Goal: Task Accomplishment & Management: Use online tool/utility

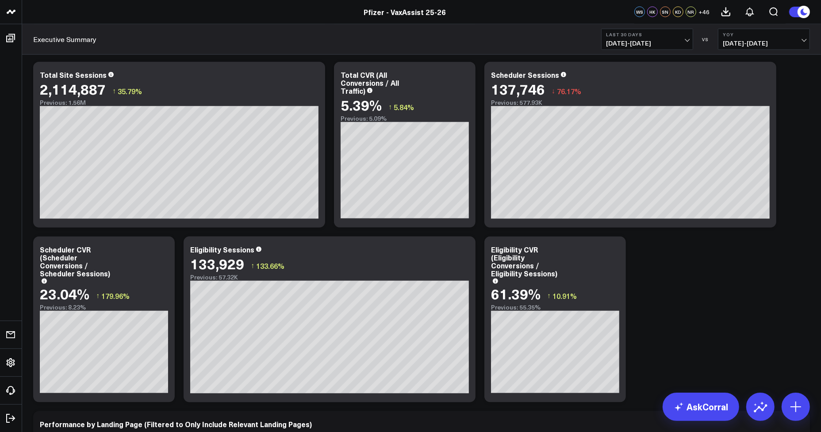
scroll to position [1439, 0]
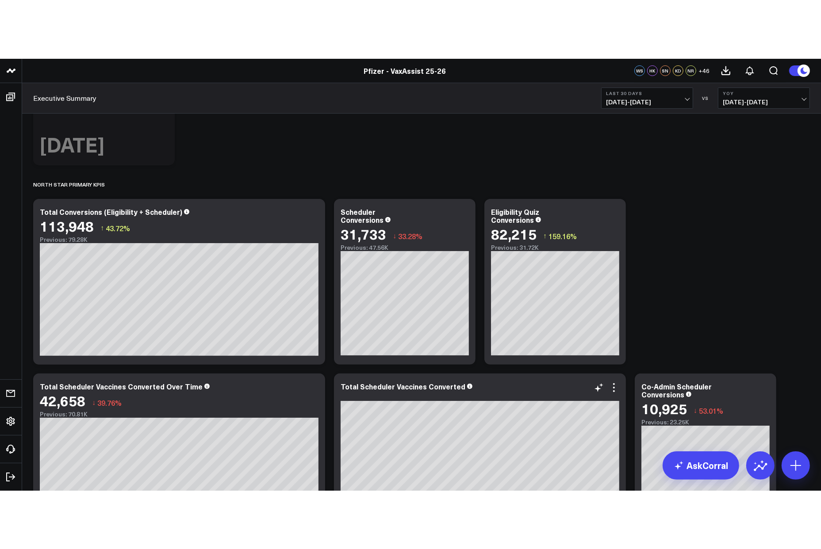
scroll to position [56, 0]
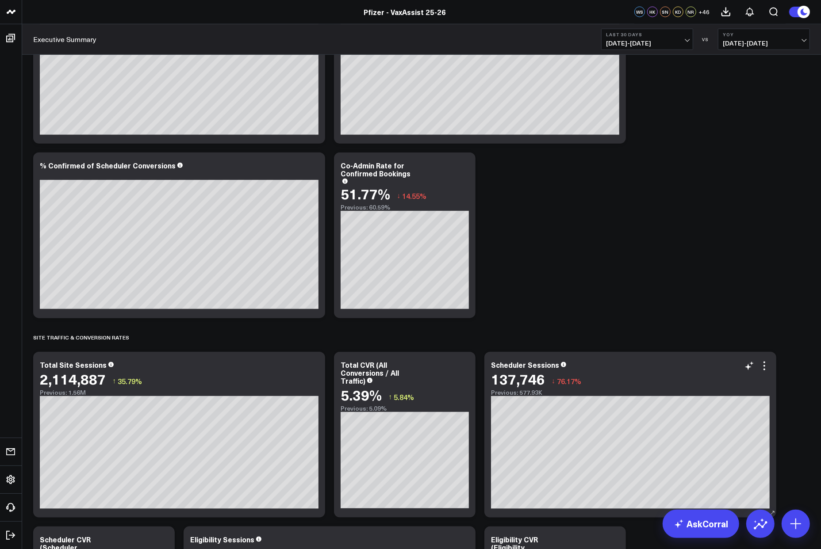
scroll to position [1052, 0]
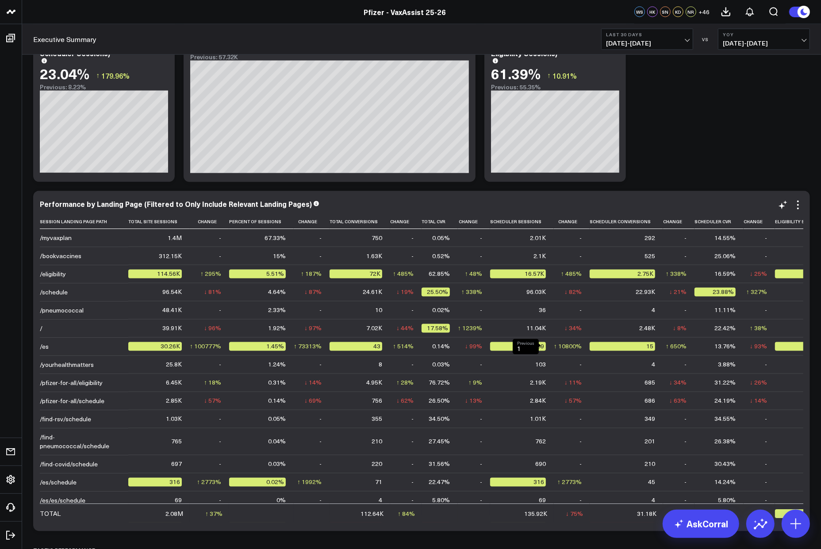
scroll to position [1327, 0]
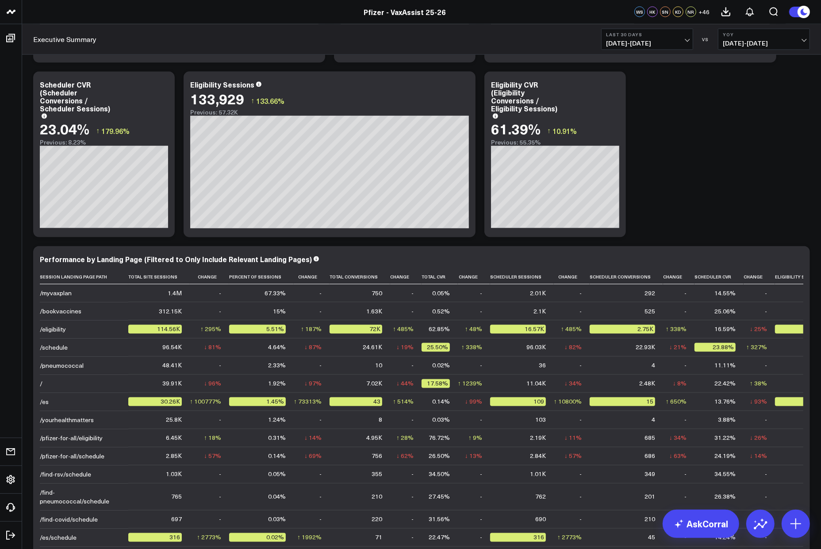
click at [680, 127] on div "Modify via AI Copy link to widget Ask support Remove Create linked copy Executi…" at bounding box center [422, 392] width 786 height 3245
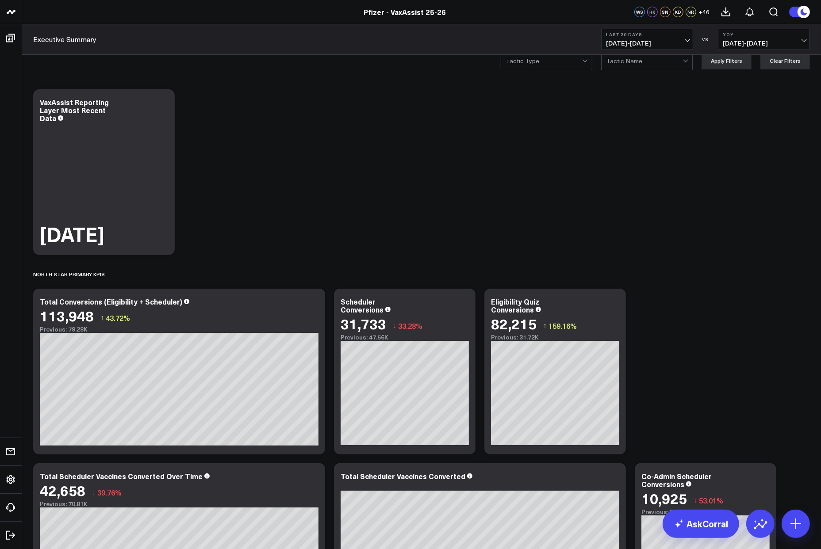
scroll to position [0, 0]
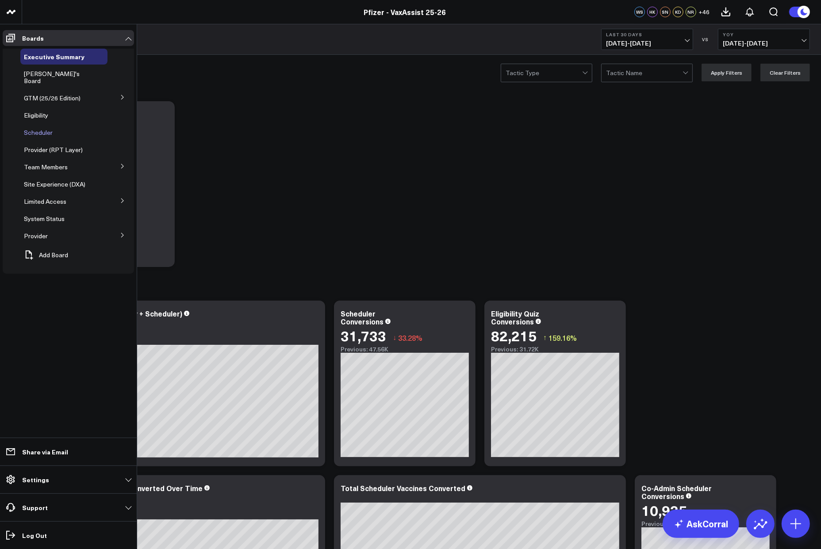
click at [46, 128] on span "Scheduler" at bounding box center [38, 132] width 29 height 8
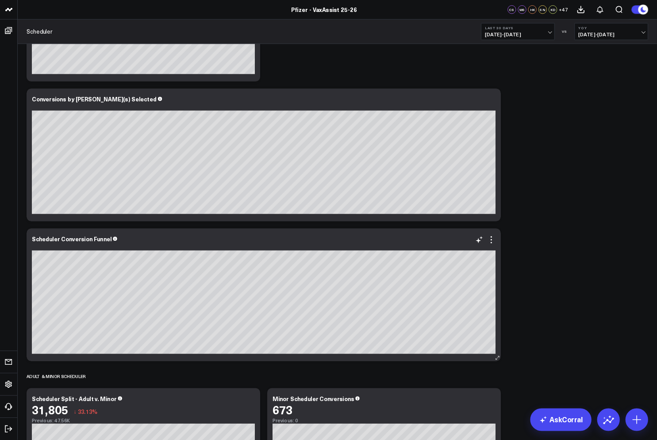
scroll to position [553, 0]
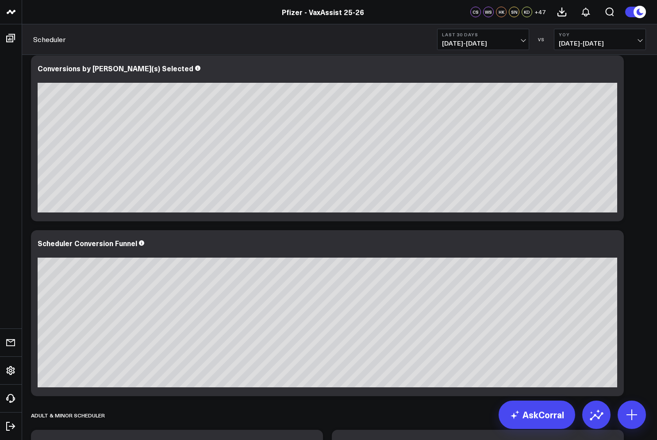
click at [503, 40] on span "[DATE] - [DATE]" at bounding box center [483, 43] width 82 height 7
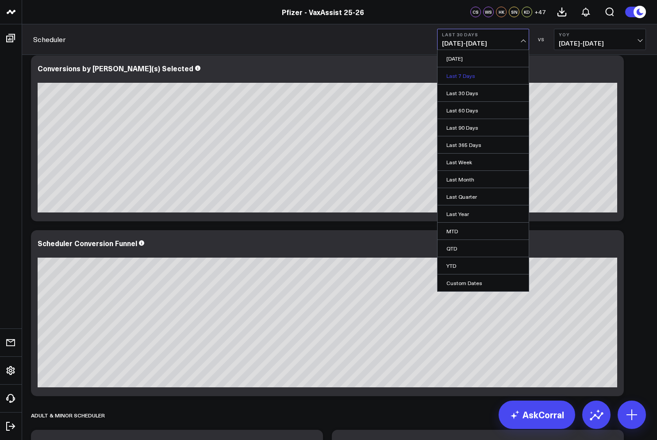
click at [477, 79] on link "Last 7 Days" at bounding box center [483, 75] width 91 height 17
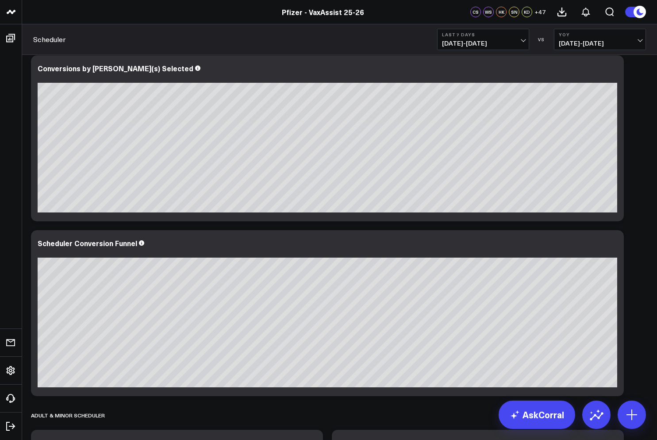
click at [517, 45] on span "[DATE] - [DATE]" at bounding box center [483, 43] width 82 height 7
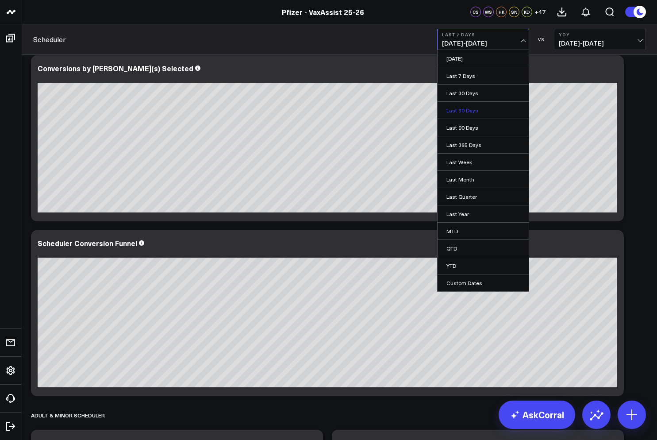
click at [493, 108] on link "Last 60 Days" at bounding box center [483, 110] width 91 height 17
